Goal: Transaction & Acquisition: Purchase product/service

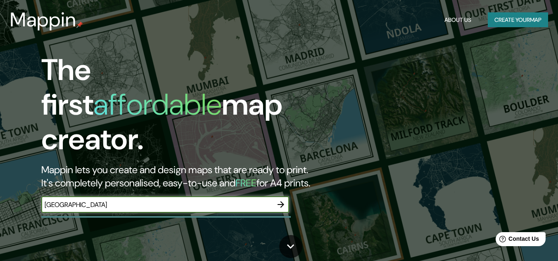
type input "[GEOGRAPHIC_DATA]"
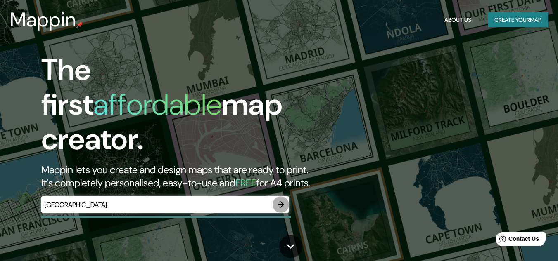
click at [283, 202] on icon "button" at bounding box center [281, 205] width 7 height 7
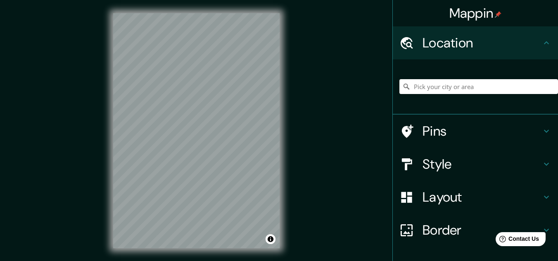
click at [541, 163] on icon at bounding box center [546, 164] width 10 height 10
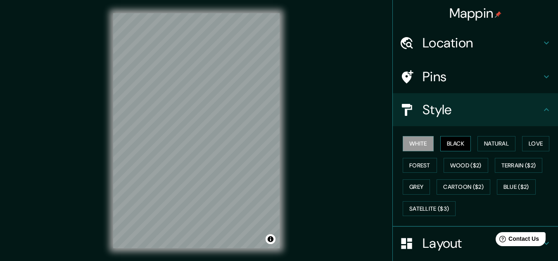
click at [458, 147] on button "Black" at bounding box center [455, 143] width 31 height 15
click at [489, 142] on button "Natural" at bounding box center [496, 143] width 38 height 15
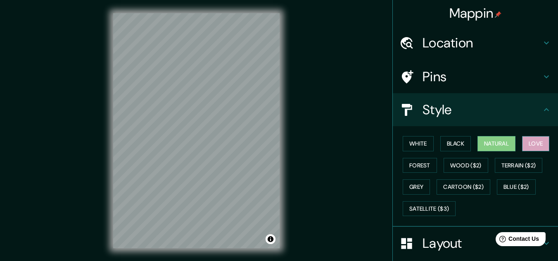
click at [527, 138] on button "Love" at bounding box center [535, 143] width 27 height 15
click at [427, 166] on button "Forest" at bounding box center [420, 165] width 34 height 15
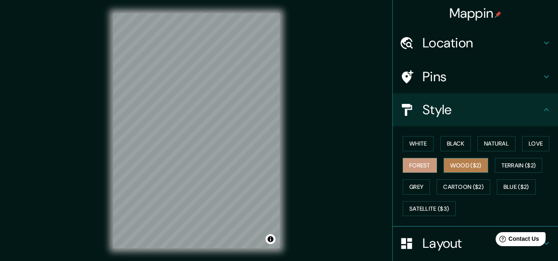
click at [452, 164] on button "Wood ($2)" at bounding box center [466, 165] width 45 height 15
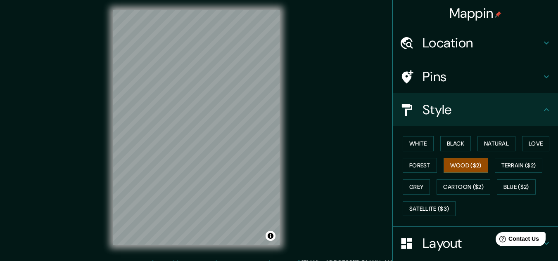
scroll to position [4, 0]
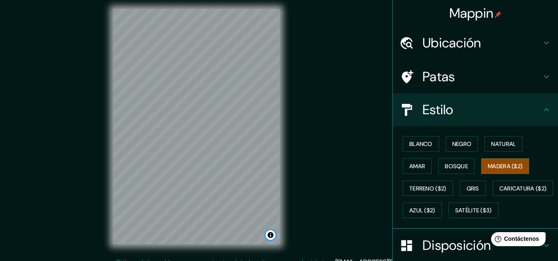
drag, startPoint x: 270, startPoint y: 235, endPoint x: 307, endPoint y: 176, distance: 70.1
click at [270, 235] on button "Activar o desactivar atribución" at bounding box center [271, 235] width 10 height 10
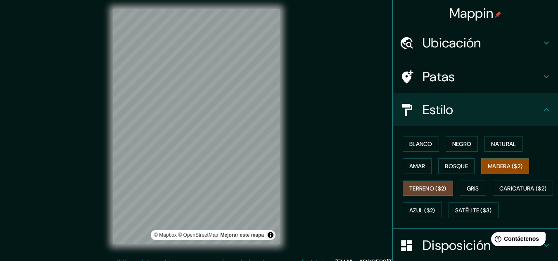
click at [420, 188] on font "Terreno ($2)" at bounding box center [427, 188] width 37 height 7
click at [470, 187] on font "Gris" at bounding box center [473, 188] width 12 height 7
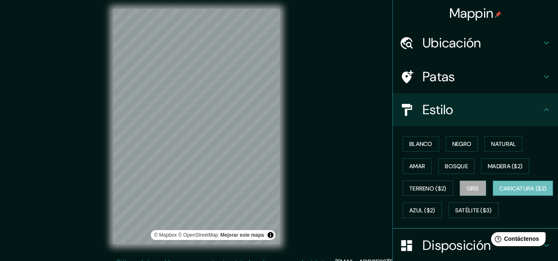
click at [499, 192] on font "Caricatura ($2)" at bounding box center [522, 188] width 47 height 7
click at [435, 209] on font "Azul ($2)" at bounding box center [422, 210] width 26 height 7
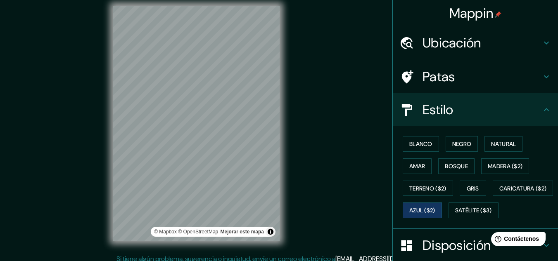
scroll to position [14, 0]
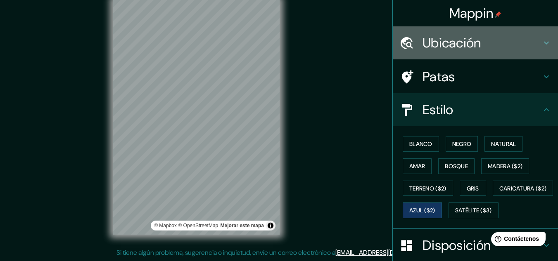
click at [541, 42] on icon at bounding box center [546, 43] width 10 height 10
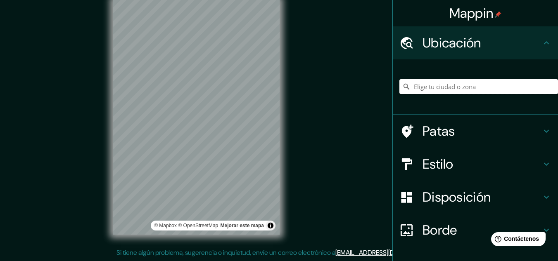
click at [432, 88] on input "Elige tu ciudad o zona" at bounding box center [478, 86] width 159 height 15
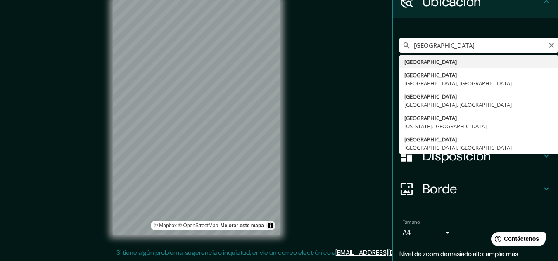
scroll to position [0, 0]
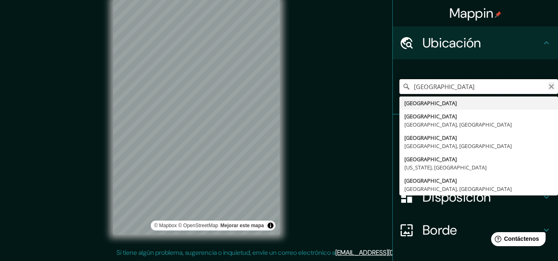
type input "[GEOGRAPHIC_DATA]"
click at [548, 86] on icon "Claro" at bounding box center [551, 86] width 7 height 7
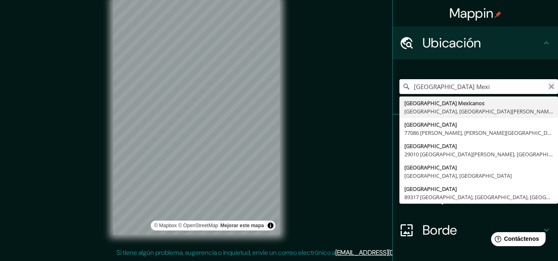
type input "[GEOGRAPHIC_DATA] Mexi"
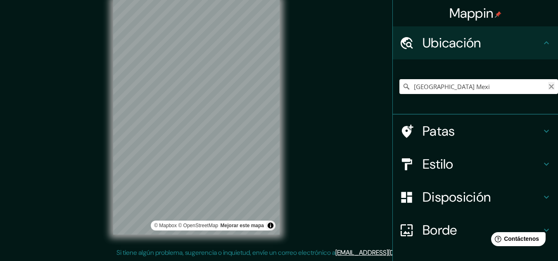
click at [549, 87] on icon "Claro" at bounding box center [551, 86] width 5 height 5
click at [470, 87] on input "Elige tu ciudad o zona" at bounding box center [478, 86] width 159 height 15
type input "[GEOGRAPHIC_DATA]"
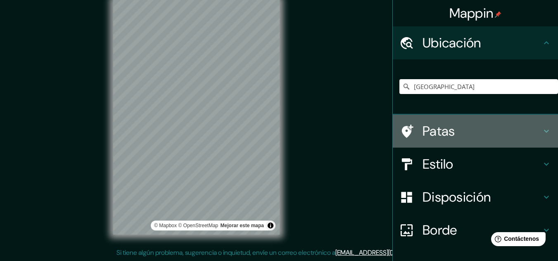
click at [541, 131] on icon at bounding box center [546, 131] width 10 height 10
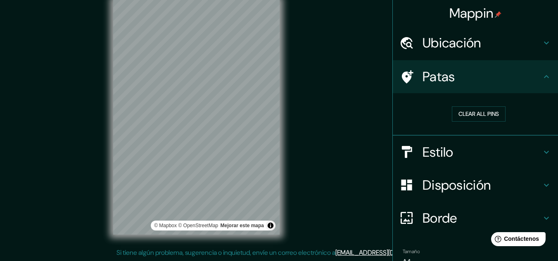
click at [541, 151] on icon at bounding box center [546, 152] width 10 height 10
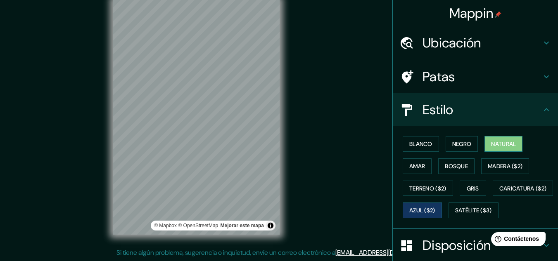
click at [494, 146] on font "Natural" at bounding box center [503, 143] width 25 height 7
click at [458, 146] on font "Negro" at bounding box center [461, 143] width 19 height 7
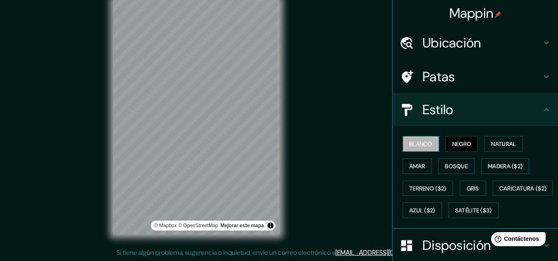
click at [420, 144] on font "Blanco" at bounding box center [420, 143] width 23 height 7
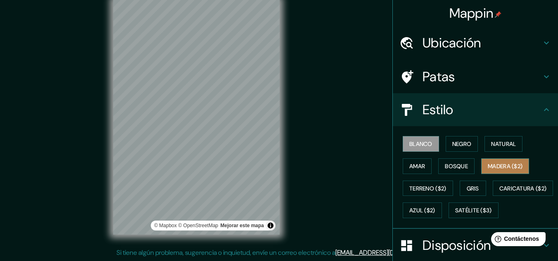
click at [517, 164] on font "Madera ($2)" at bounding box center [505, 166] width 35 height 7
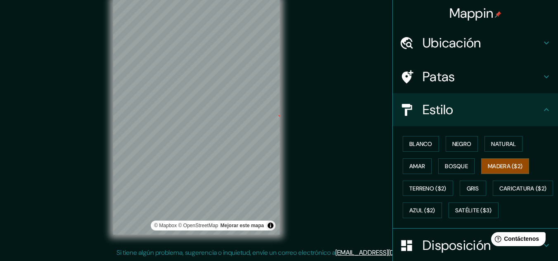
click at [302, 119] on div "Mappin Ubicación [GEOGRAPHIC_DATA] [GEOGRAPHIC_DATA] [GEOGRAPHIC_DATA] [GEOGRAP…" at bounding box center [279, 123] width 558 height 275
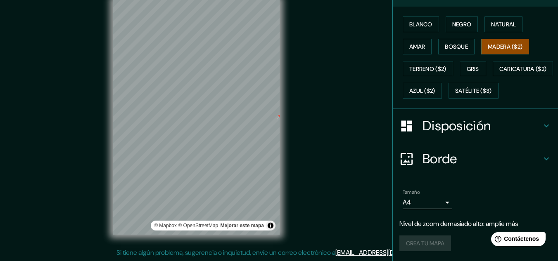
scroll to position [142, 0]
click at [542, 128] on icon at bounding box center [546, 126] width 10 height 10
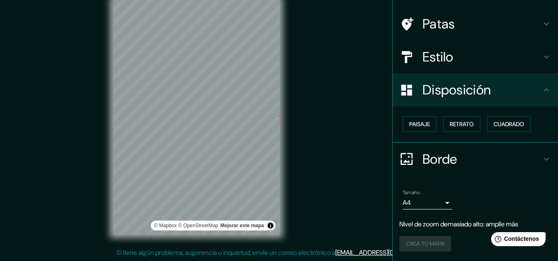
scroll to position [53, 0]
click at [410, 125] on font "Paisaje" at bounding box center [419, 124] width 21 height 7
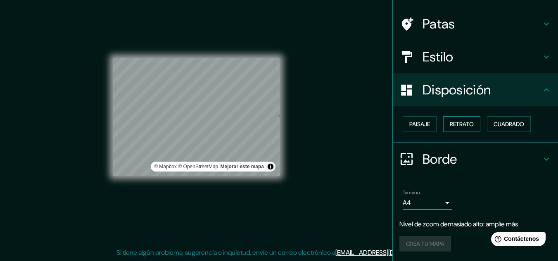
click at [461, 123] on font "Retrato" at bounding box center [462, 124] width 24 height 7
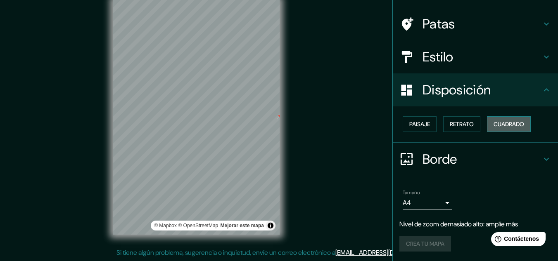
click at [496, 121] on font "Cuadrado" at bounding box center [509, 124] width 31 height 7
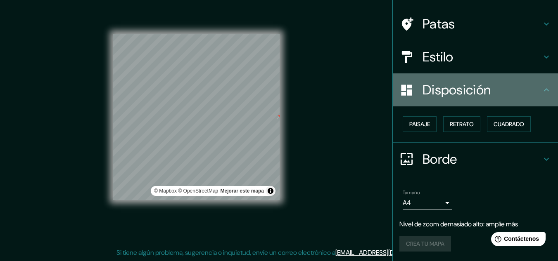
click at [538, 83] on div "Disposición" at bounding box center [475, 90] width 165 height 33
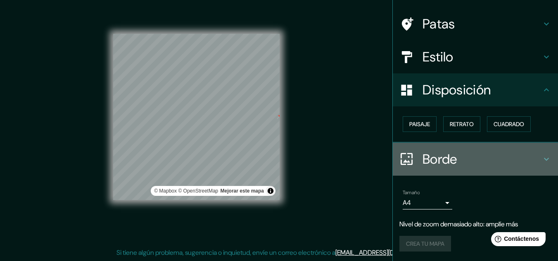
click at [545, 159] on icon at bounding box center [546, 159] width 10 height 10
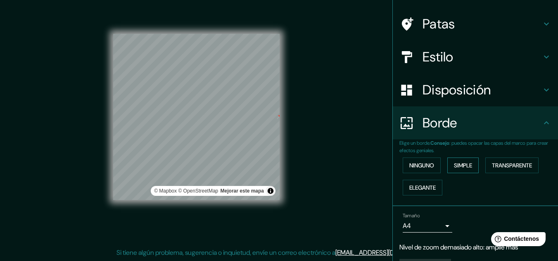
click at [447, 166] on button "Simple" at bounding box center [462, 166] width 31 height 16
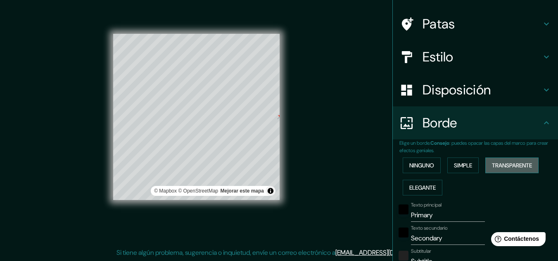
click at [492, 167] on font "Transparente" at bounding box center [512, 165] width 40 height 7
click at [425, 183] on font "Elegante" at bounding box center [422, 188] width 26 height 11
click at [416, 163] on font "Ninguno" at bounding box center [421, 165] width 25 height 7
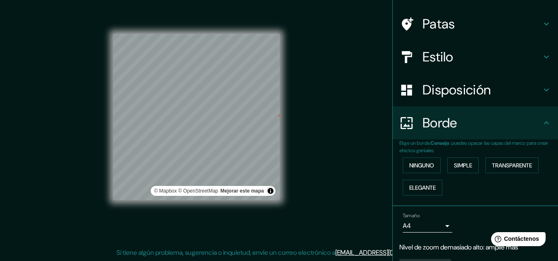
scroll to position [76, 0]
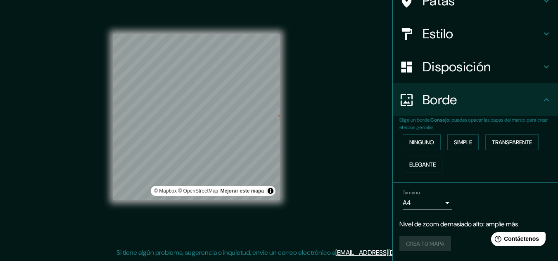
click at [443, 203] on body "Mappin Ubicación [GEOGRAPHIC_DATA] [GEOGRAPHIC_DATA] [GEOGRAPHIC_DATA] [GEOGRAP…" at bounding box center [279, 116] width 558 height 261
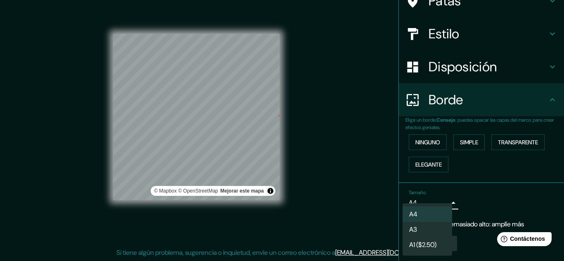
click at [447, 202] on div at bounding box center [282, 130] width 564 height 261
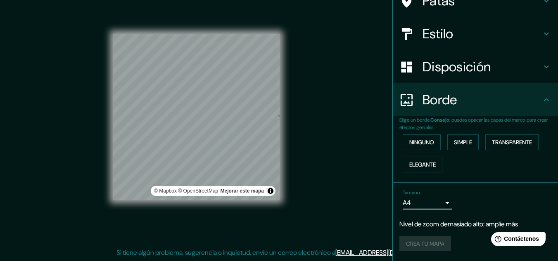
click at [447, 202] on div "Tamaño A4 single" at bounding box center [475, 200] width 152 height 26
click at [442, 199] on body "Mappin Ubicación [GEOGRAPHIC_DATA] [GEOGRAPHIC_DATA] [GEOGRAPHIC_DATA] [GEOGRAP…" at bounding box center [279, 116] width 558 height 261
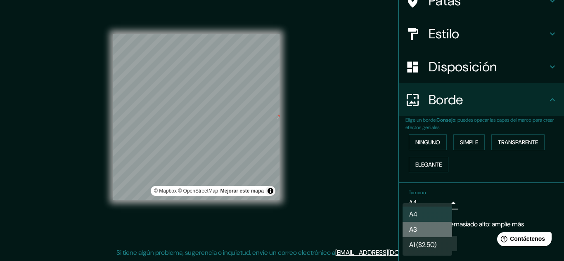
click at [430, 224] on li "A3" at bounding box center [428, 229] width 50 height 15
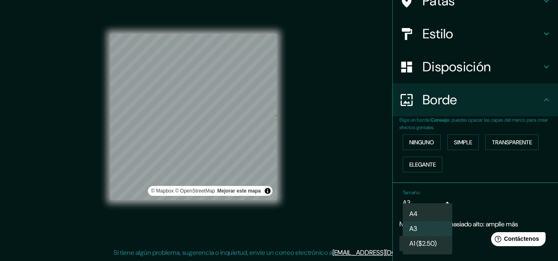
click at [440, 201] on body "Mappin Ubicación [GEOGRAPHIC_DATA] [GEOGRAPHIC_DATA] [GEOGRAPHIC_DATA] [GEOGRAP…" at bounding box center [279, 116] width 558 height 261
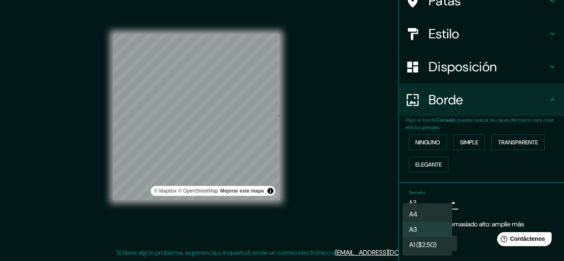
click at [436, 211] on li "A4" at bounding box center [428, 214] width 50 height 15
type input "single"
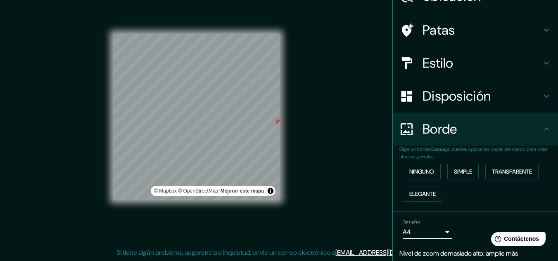
scroll to position [0, 0]
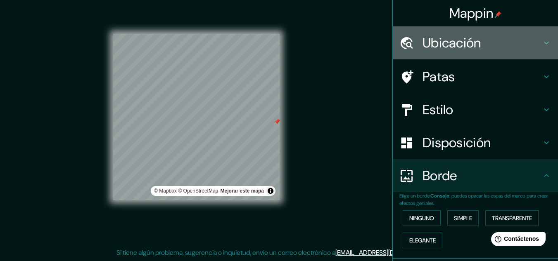
click at [541, 40] on icon at bounding box center [546, 43] width 10 height 10
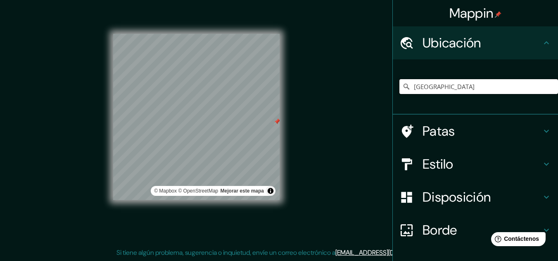
click at [467, 84] on input "[GEOGRAPHIC_DATA]" at bounding box center [478, 86] width 159 height 15
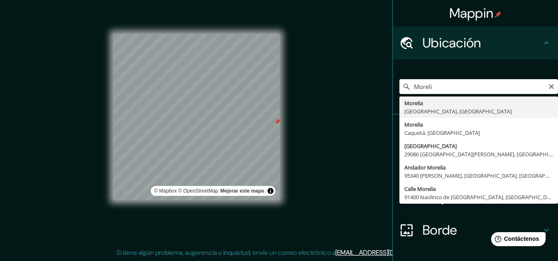
type input "[GEOGRAPHIC_DATA], [GEOGRAPHIC_DATA], [GEOGRAPHIC_DATA]"
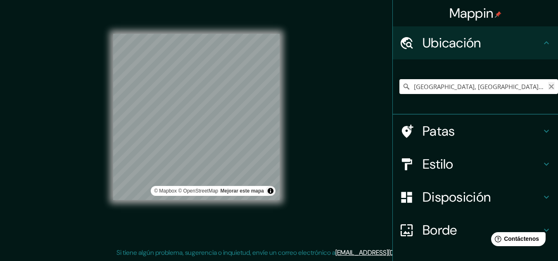
click at [548, 86] on icon "Claro" at bounding box center [551, 86] width 7 height 7
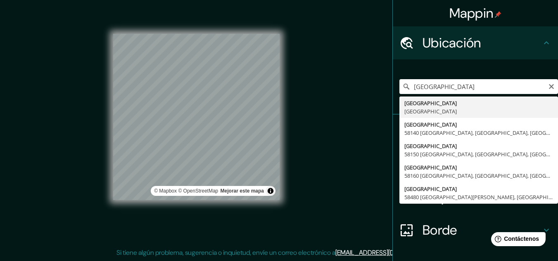
type input "[GEOGRAPHIC_DATA], [GEOGRAPHIC_DATA]"
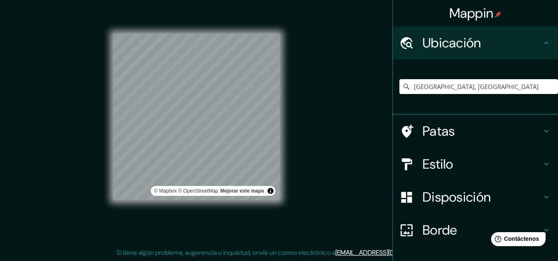
click at [541, 162] on icon at bounding box center [546, 164] width 10 height 10
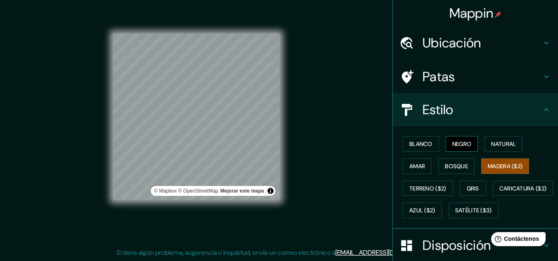
click at [453, 147] on font "Negro" at bounding box center [461, 143] width 19 height 7
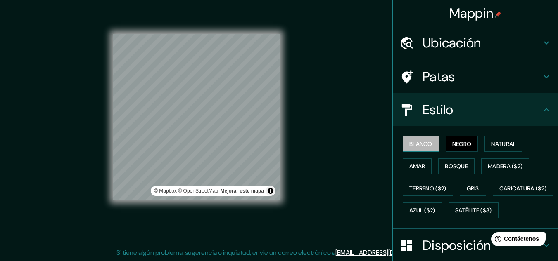
click at [427, 145] on font "Blanco" at bounding box center [420, 143] width 23 height 7
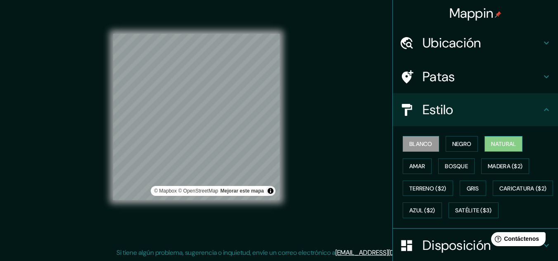
click at [502, 148] on font "Natural" at bounding box center [503, 144] width 25 height 11
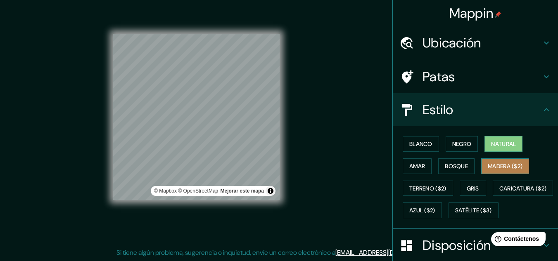
click at [498, 166] on font "Madera ($2)" at bounding box center [505, 166] width 35 height 7
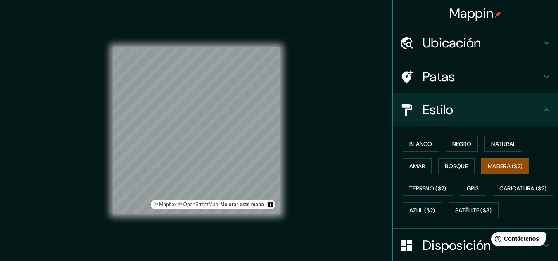
click at [541, 41] on icon at bounding box center [546, 43] width 10 height 10
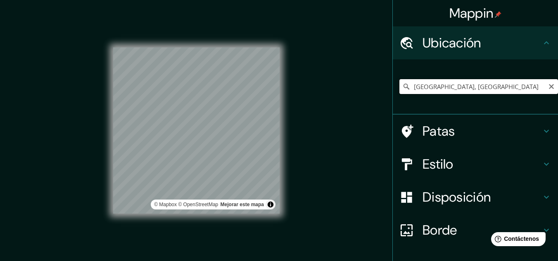
click at [480, 88] on input "[GEOGRAPHIC_DATA], [GEOGRAPHIC_DATA]" at bounding box center [478, 86] width 159 height 15
click at [301, 201] on div "Mappin Ubicación [GEOGRAPHIC_DATA], [GEOGRAPHIC_DATA] Patas Estilo Disposición …" at bounding box center [279, 137] width 558 height 275
click at [541, 128] on icon at bounding box center [546, 131] width 10 height 10
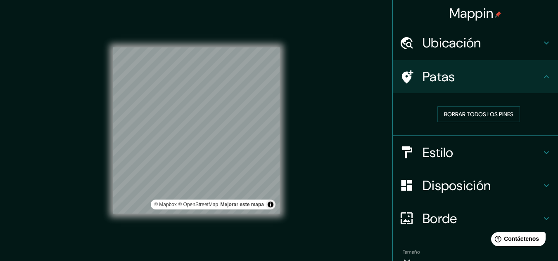
click at [538, 69] on div "Patas" at bounding box center [475, 76] width 165 height 33
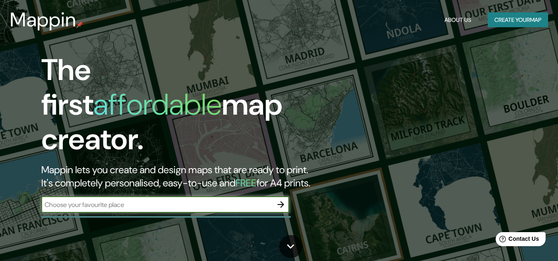
click at [190, 200] on input "text" at bounding box center [156, 204] width 231 height 9
type input "[GEOGRAPHIC_DATA]"
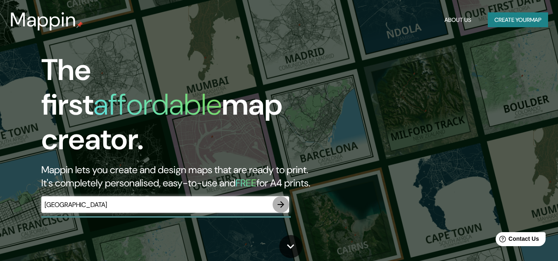
click at [281, 200] on icon "button" at bounding box center [281, 205] width 10 height 10
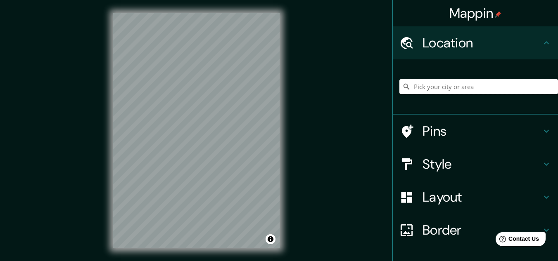
click at [466, 90] on input "Pick your city or area" at bounding box center [478, 86] width 159 height 15
type input "[GEOGRAPHIC_DATA], [GEOGRAPHIC_DATA]"
click at [541, 164] on icon at bounding box center [546, 164] width 10 height 10
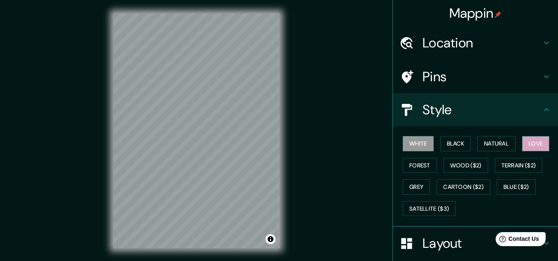
click at [528, 145] on button "Love" at bounding box center [535, 143] width 27 height 15
click at [477, 146] on button "Natural" at bounding box center [496, 143] width 38 height 15
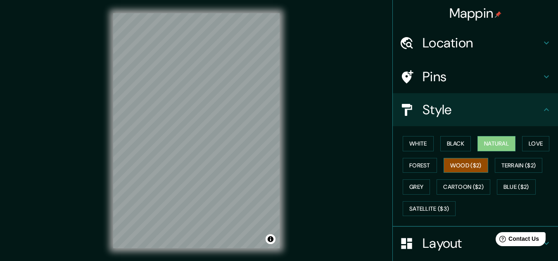
click at [459, 165] on button "Wood ($2)" at bounding box center [466, 165] width 45 height 15
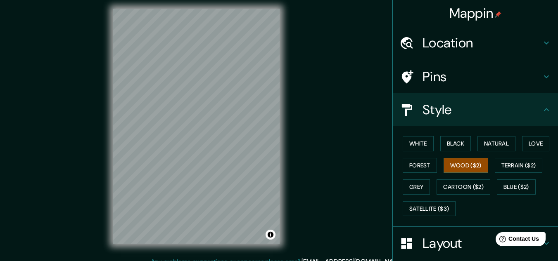
scroll to position [6, 0]
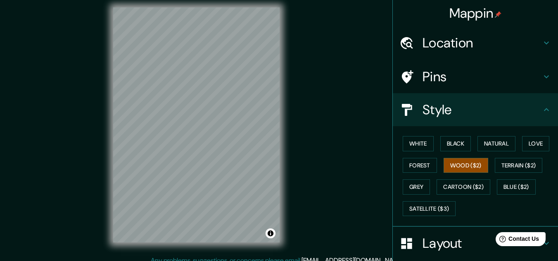
click at [544, 43] on icon at bounding box center [546, 43] width 10 height 10
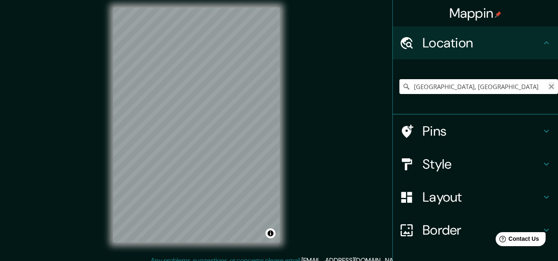
click at [548, 87] on icon "Clear" at bounding box center [551, 86] width 7 height 7
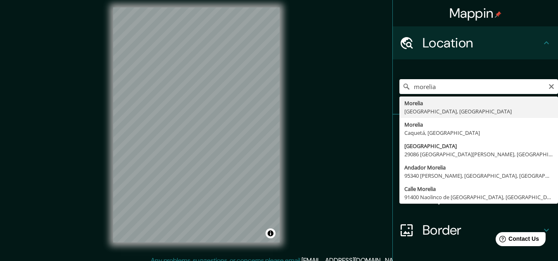
type input "[GEOGRAPHIC_DATA], [GEOGRAPHIC_DATA], [GEOGRAPHIC_DATA]"
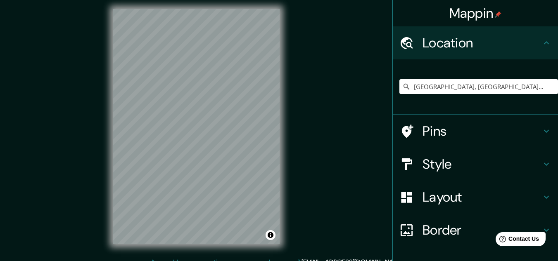
scroll to position [0, 0]
